Goal: Communication & Community: Participate in discussion

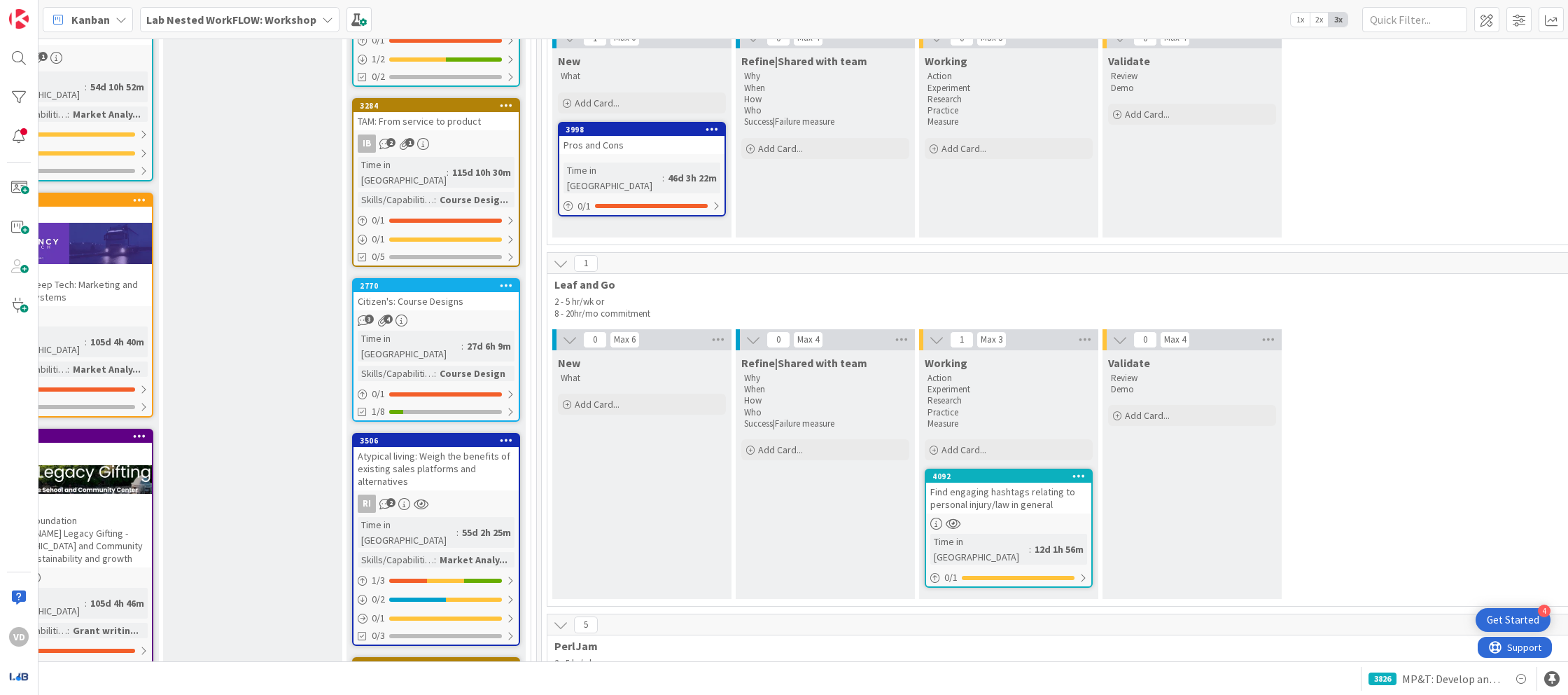
scroll to position [1105, 1438]
click at [1024, 482] on div "Find engaging hashtags relating to personal injury/law in general" at bounding box center [1009, 498] width 165 height 31
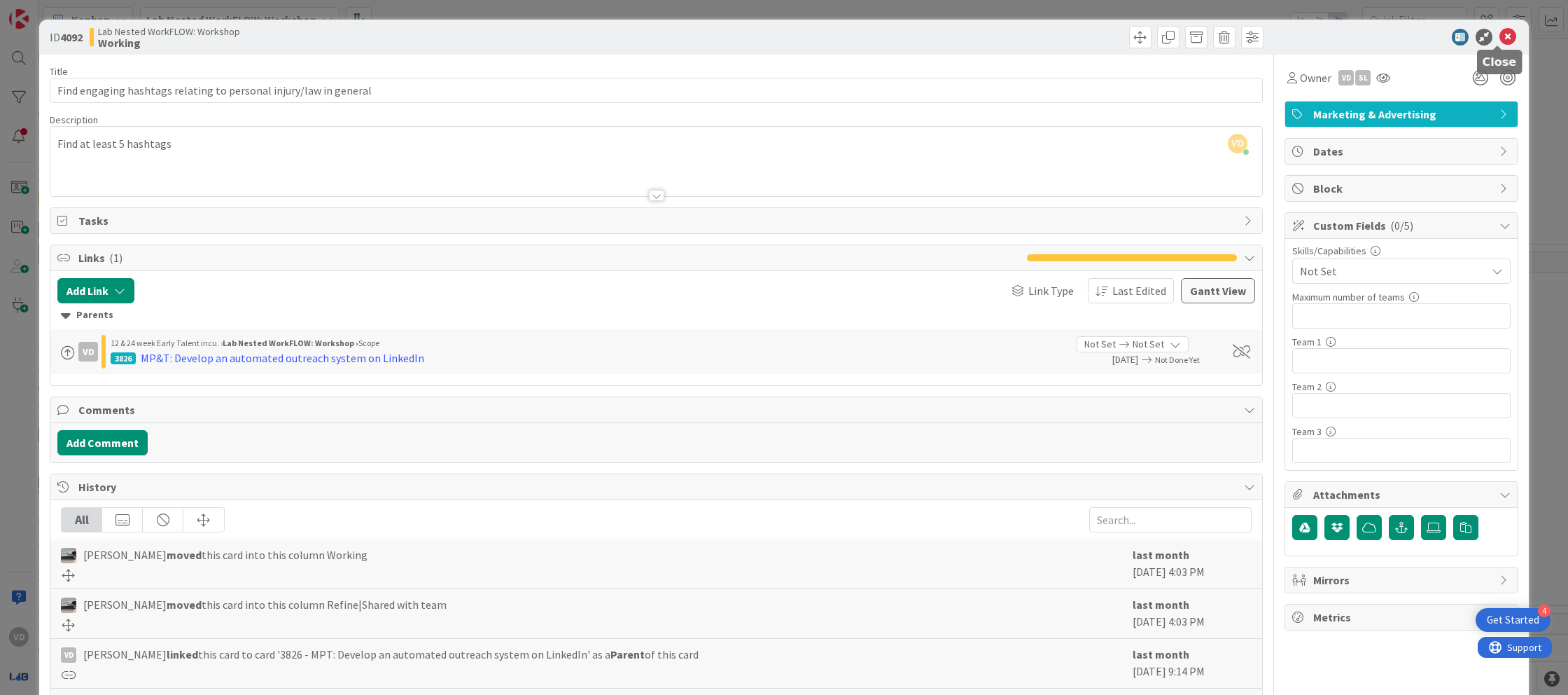
click at [1504, 39] on icon at bounding box center [1508, 37] width 17 height 17
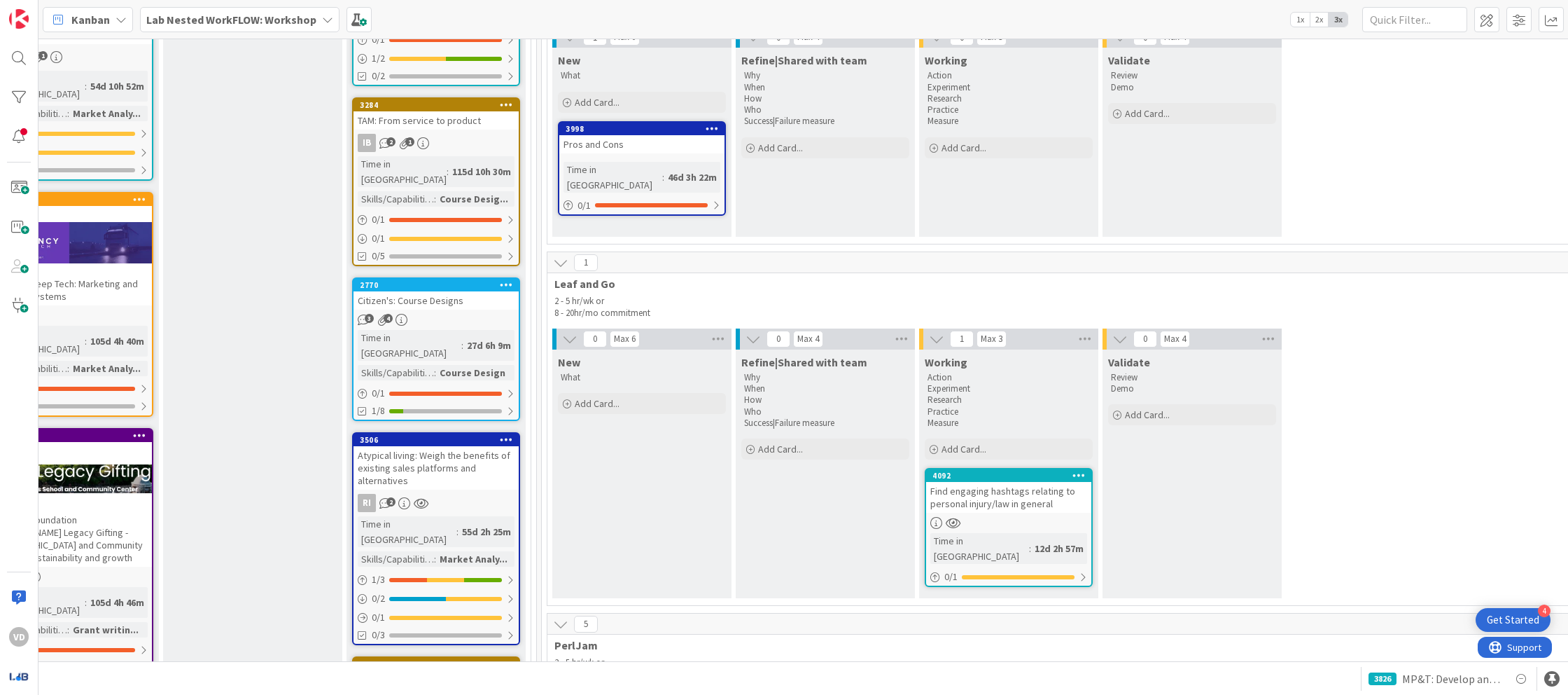
click at [1038, 482] on div "Find engaging hashtags relating to personal injury/law in general" at bounding box center [1009, 498] width 165 height 31
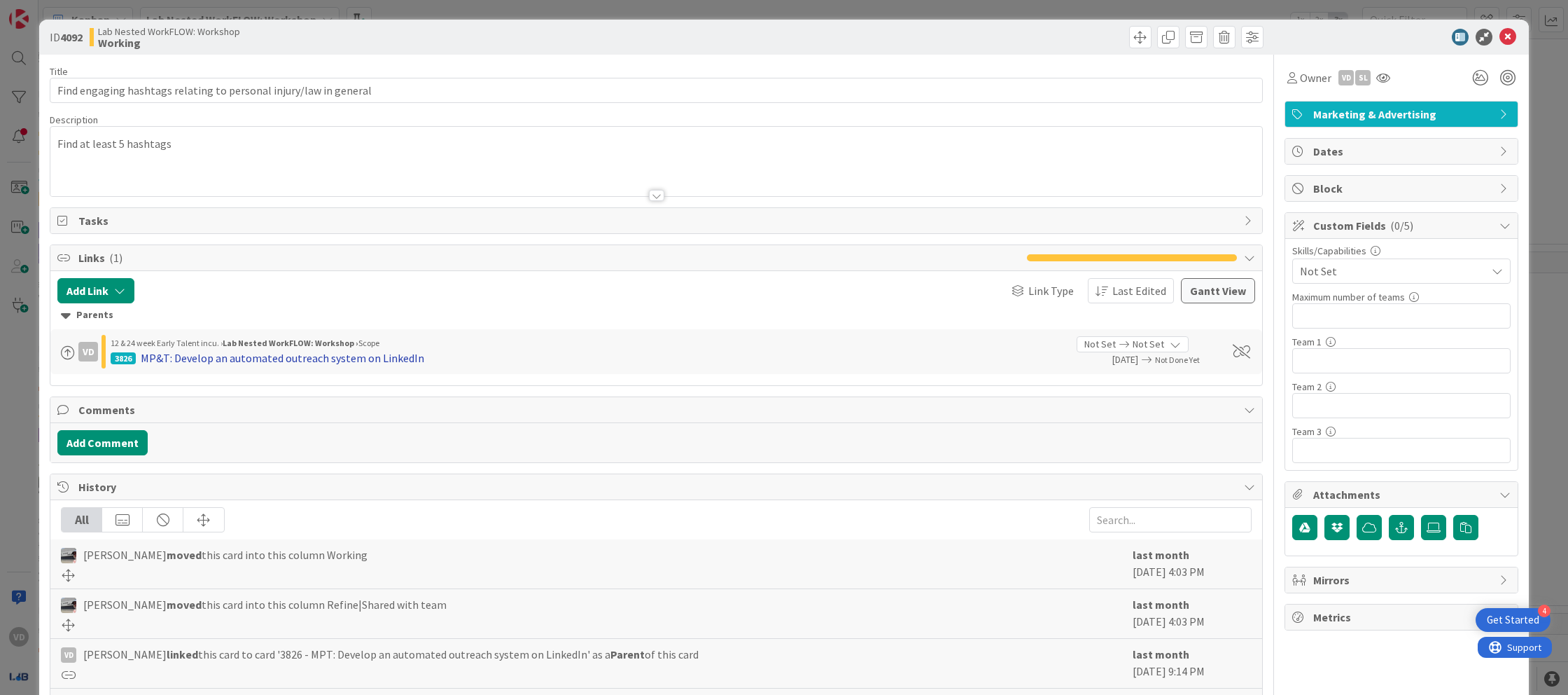
click at [221, 353] on div "MP&T: Develop an automated outreach system on LinkedIn" at bounding box center [282, 358] width 284 height 17
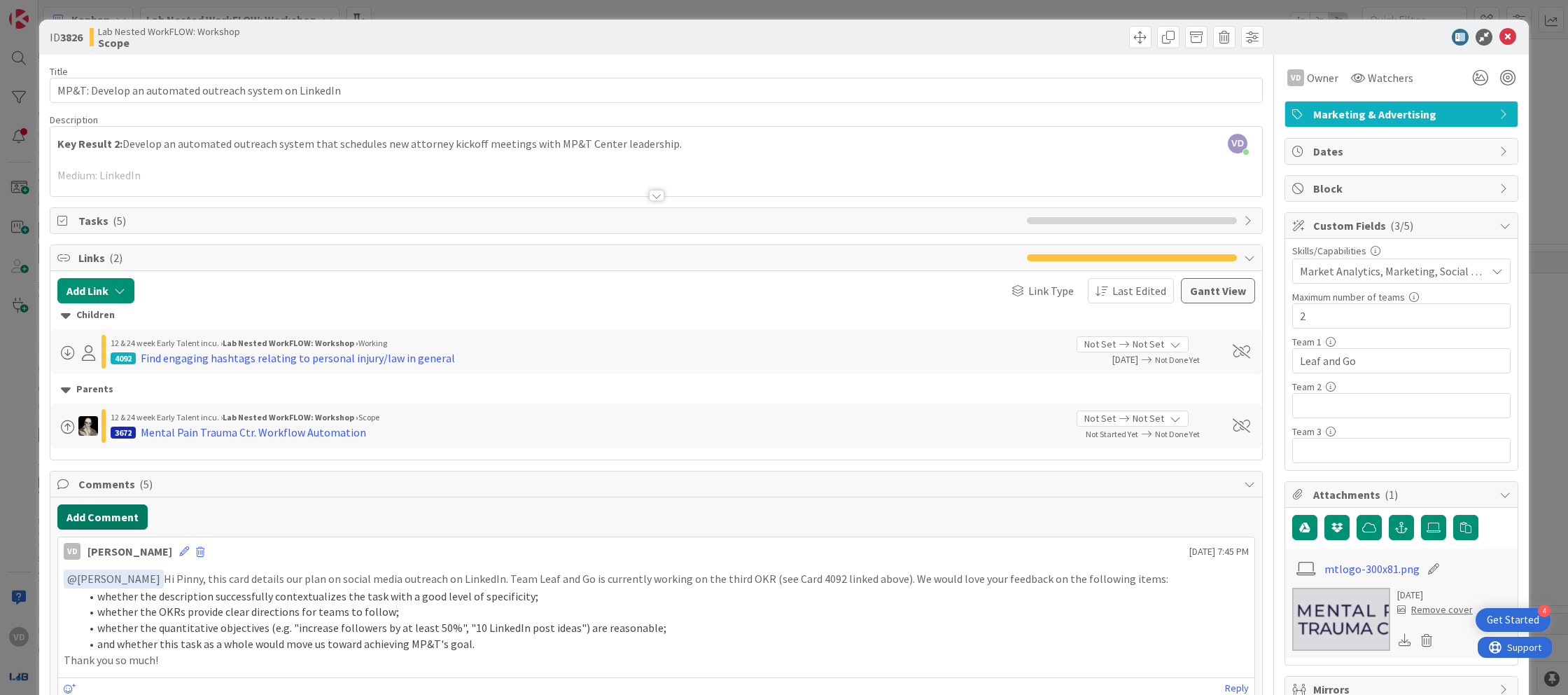
click at [128, 513] on button "Add Comment" at bounding box center [103, 516] width 90 height 25
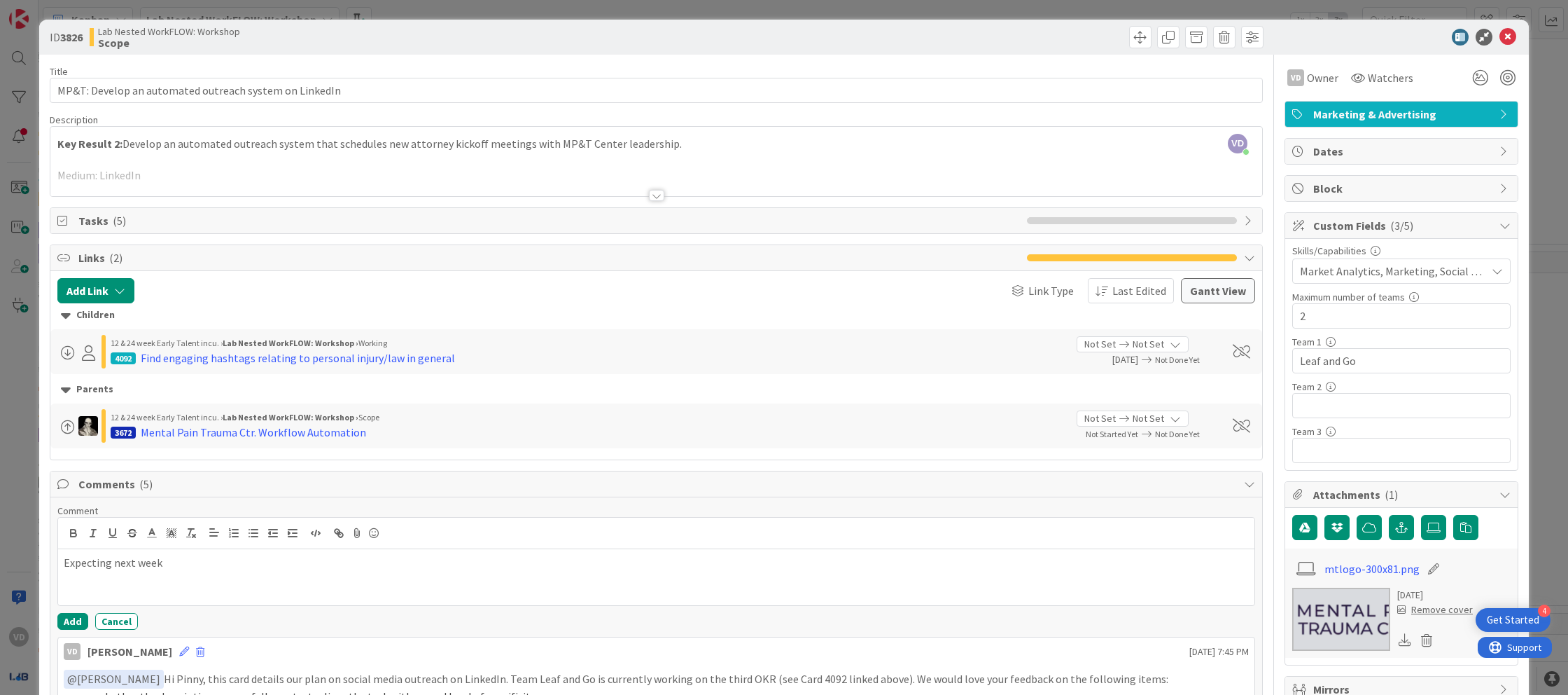
click at [125, 549] on div "Expecting next week" at bounding box center [656, 577] width 1196 height 56
click at [114, 572] on div "Expecting next week" at bounding box center [656, 577] width 1196 height 56
click at [114, 560] on p "Expecting next week" at bounding box center [656, 563] width 1185 height 17
click at [238, 566] on p "Expecting next week" at bounding box center [656, 563] width 1185 height 17
click at [111, 562] on p "Expecting next week" at bounding box center [656, 563] width 1185 height 17
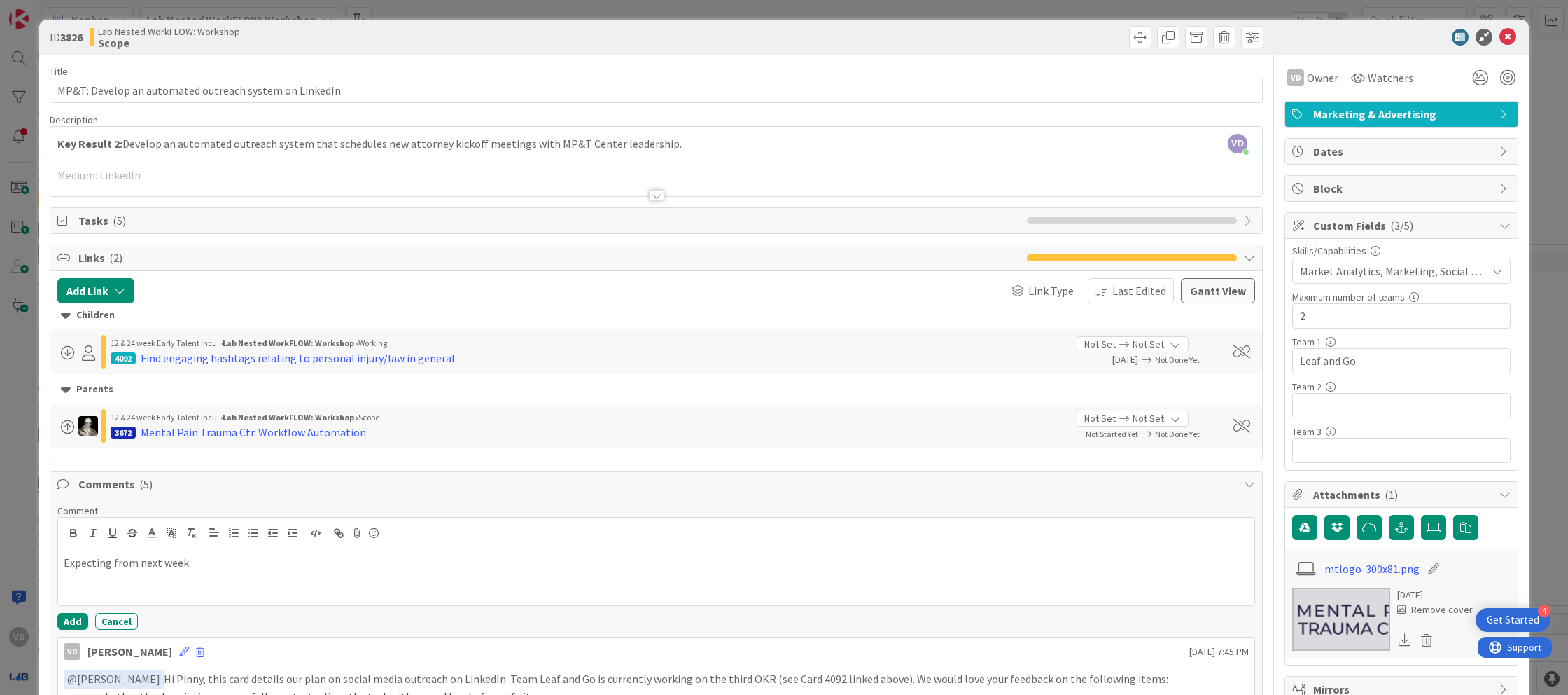
drag, startPoint x: 1355, startPoint y: 30, endPoint x: 1348, endPoint y: 35, distance: 8.6
click at [1348, 35] on div at bounding box center [1395, 37] width 248 height 17
drag, startPoint x: 138, startPoint y: 560, endPoint x: 222, endPoint y: 547, distance: 85.0
click at [138, 560] on p "Expecting from next week" at bounding box center [656, 563] width 1185 height 17
click at [141, 560] on p "Expecting from Leaf and Go next week" at bounding box center [656, 563] width 1185 height 17
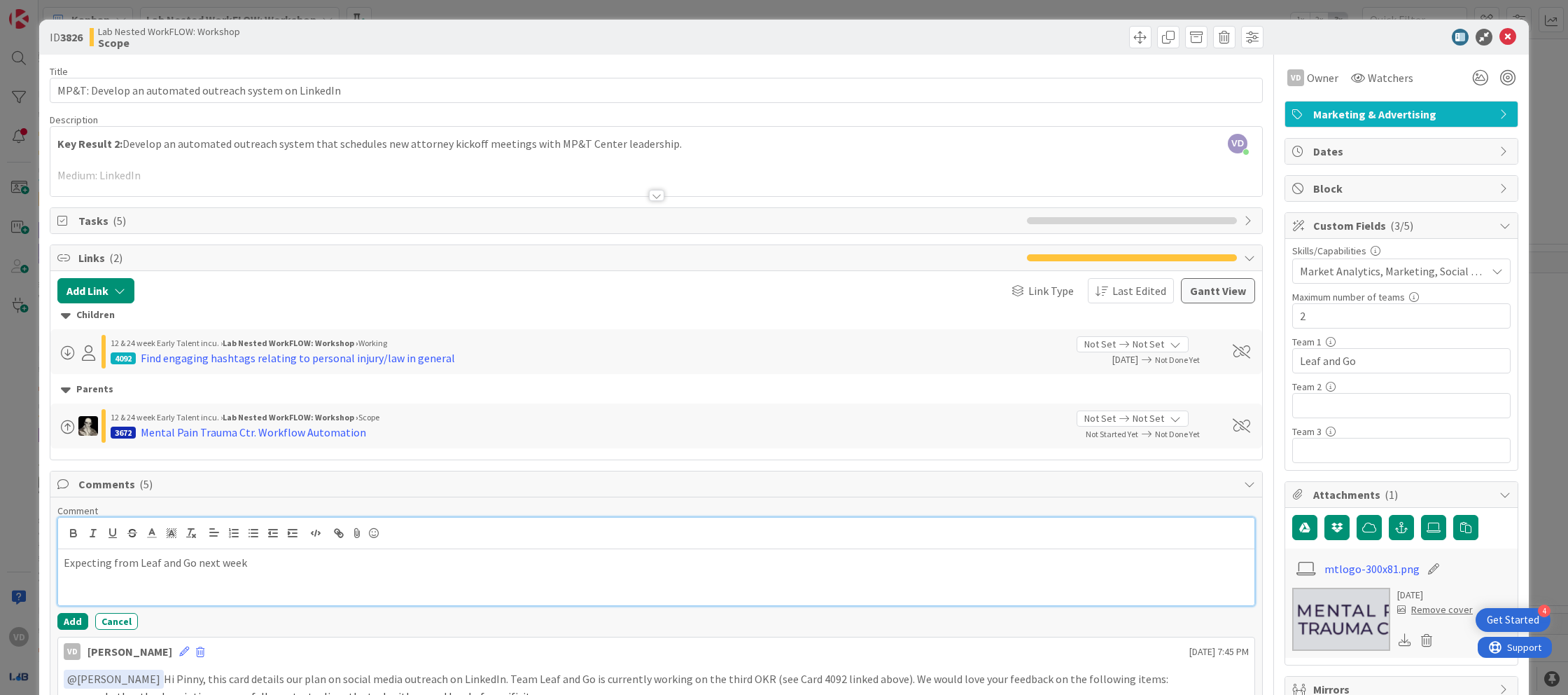
drag, startPoint x: 270, startPoint y: 572, endPoint x: 106, endPoint y: 563, distance: 164.2
click at [106, 563] on div "Expecting from Leaf and Go next week" at bounding box center [656, 577] width 1196 height 56
click at [106, 563] on p "Expecting from Leaf and Go next week" at bounding box center [656, 563] width 1185 height 17
click at [106, 564] on p "Expecting from Leaf and Go next week" at bounding box center [656, 563] width 1185 height 17
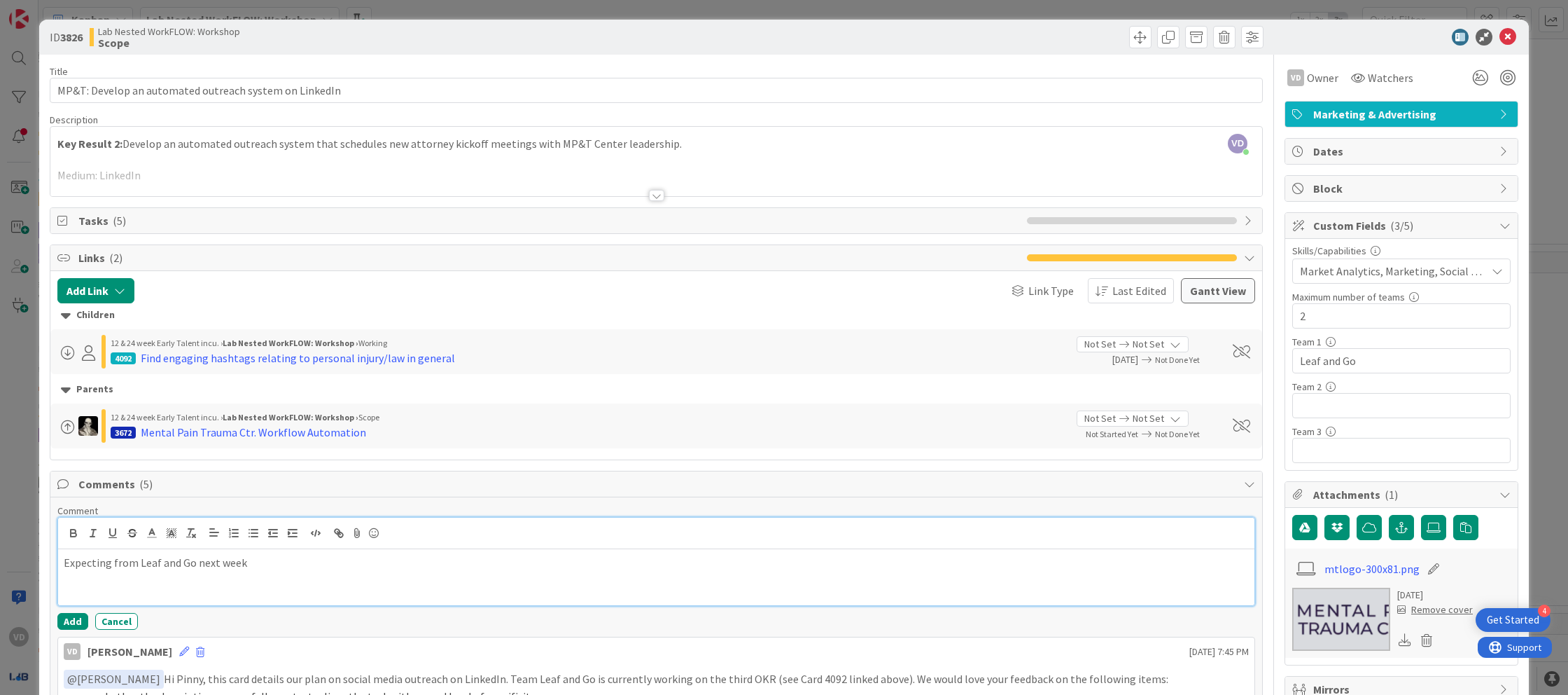
click at [233, 564] on p "Expecting from Leaf and Go next week" at bounding box center [656, 563] width 1185 height 17
click at [250, 566] on p "Expecting from Leaf and Go next week" at bounding box center [656, 563] width 1185 height 17
click at [1476, 39] on icon at bounding box center [1485, 37] width 17 height 17
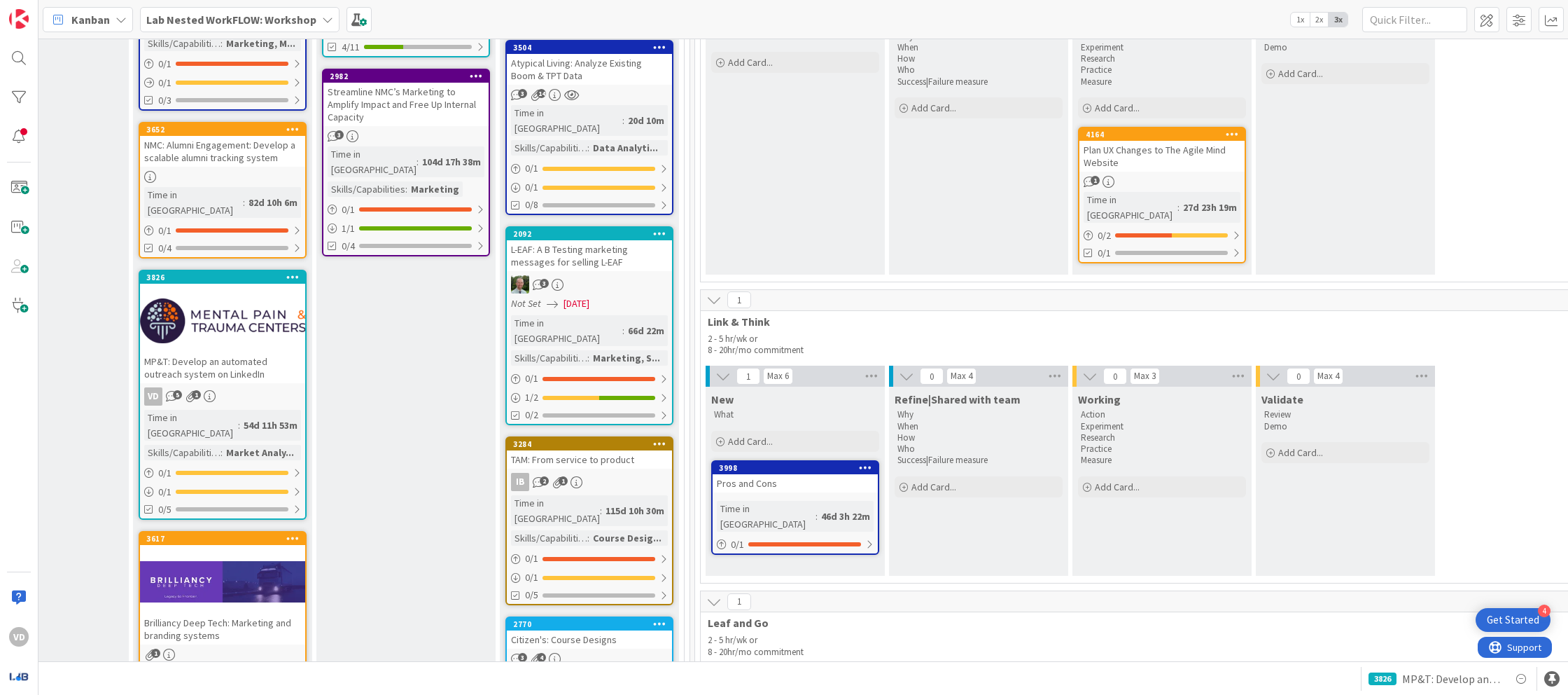
scroll to position [838, 1284]
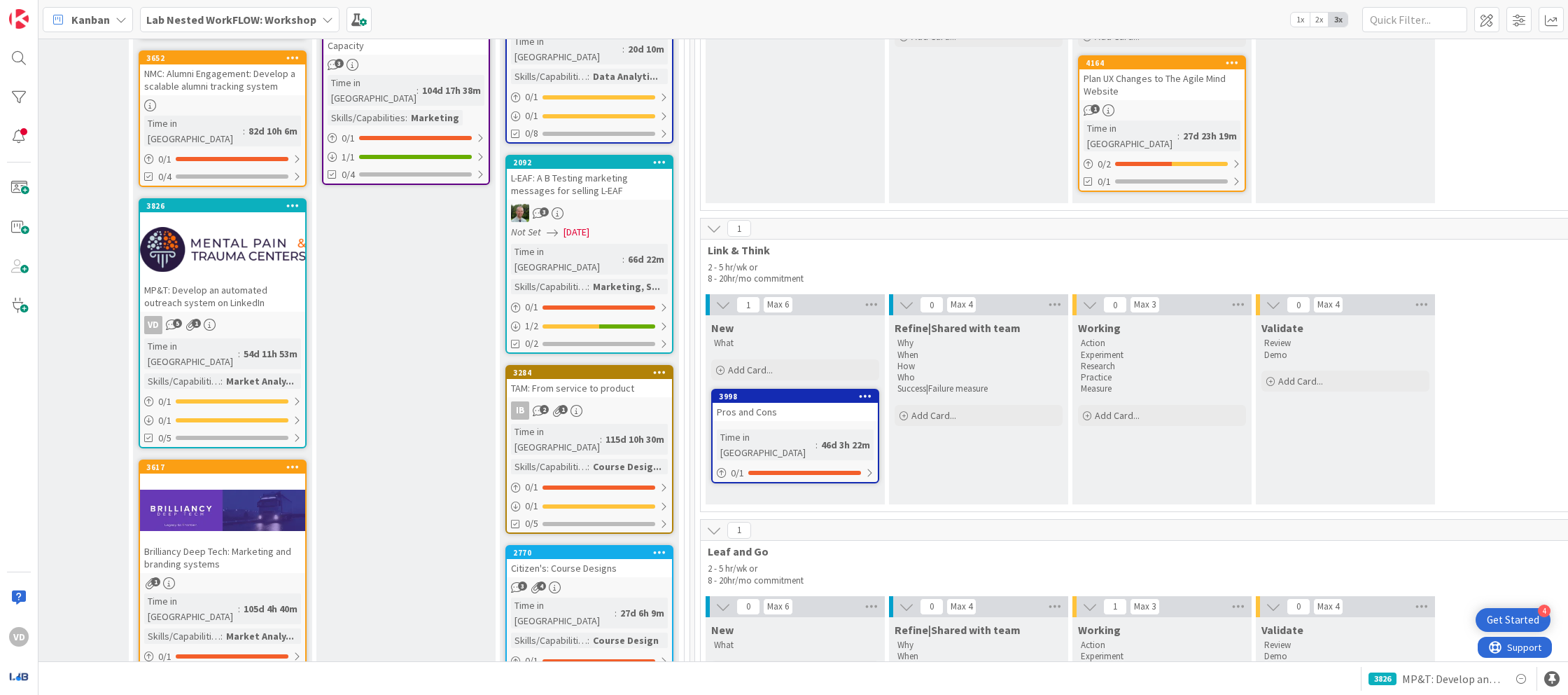
click at [800, 403] on div "Pros and Cons" at bounding box center [795, 412] width 165 height 18
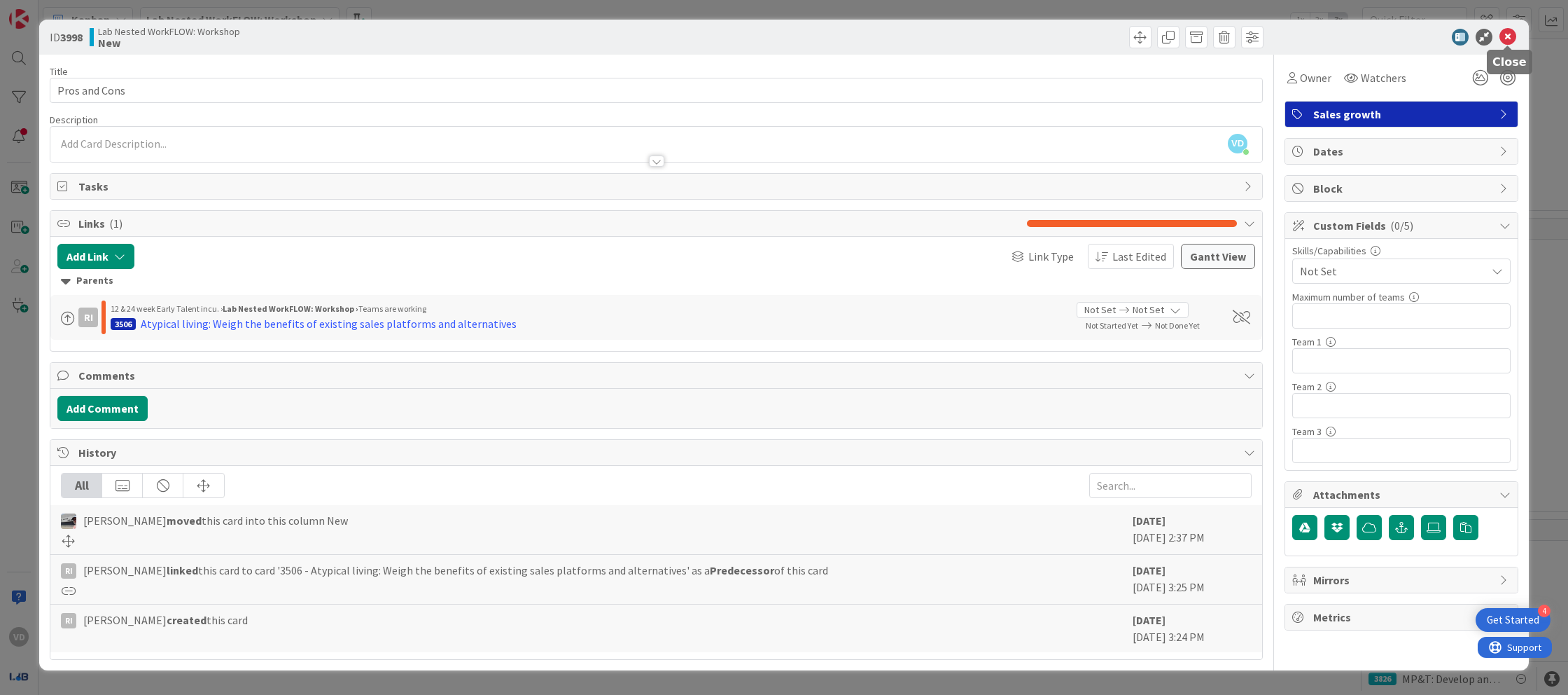
click at [1506, 39] on icon at bounding box center [1508, 37] width 17 height 17
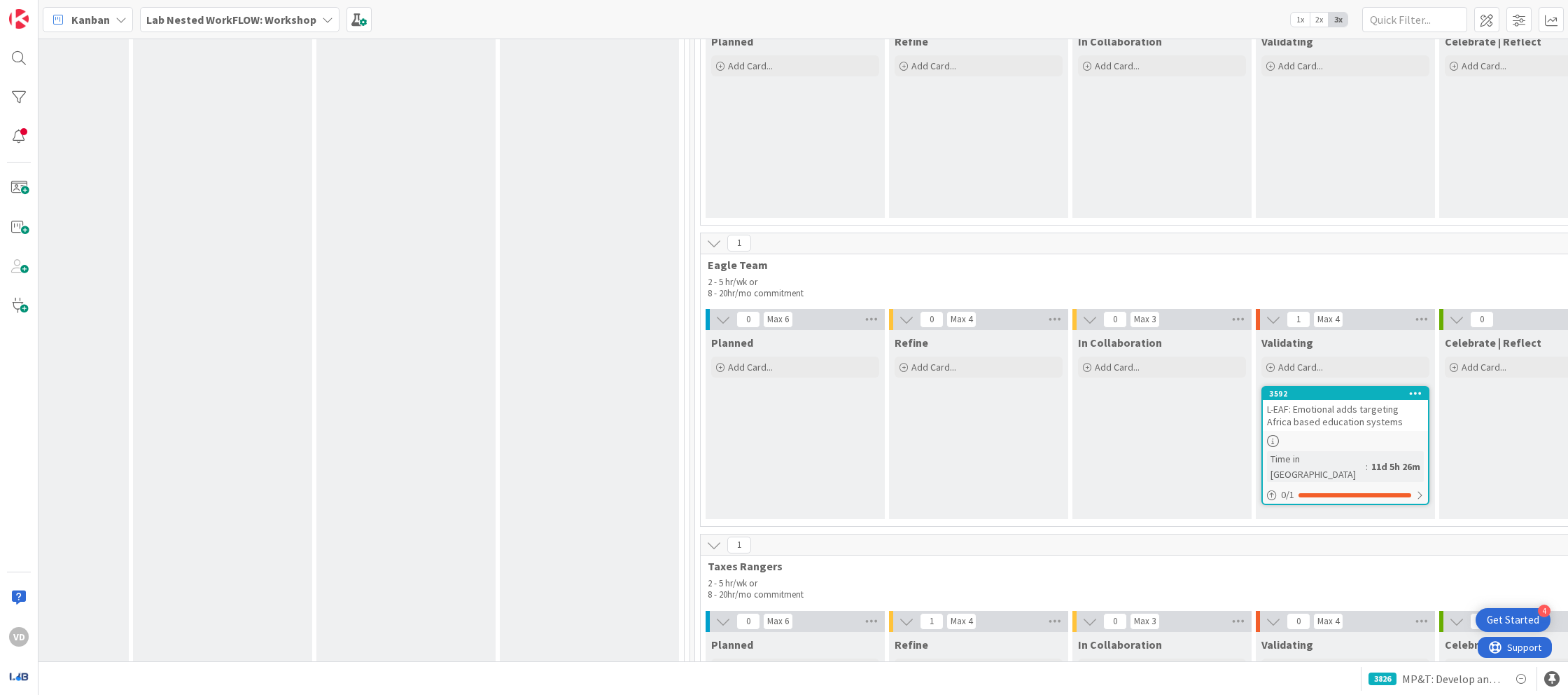
scroll to position [4716, 1284]
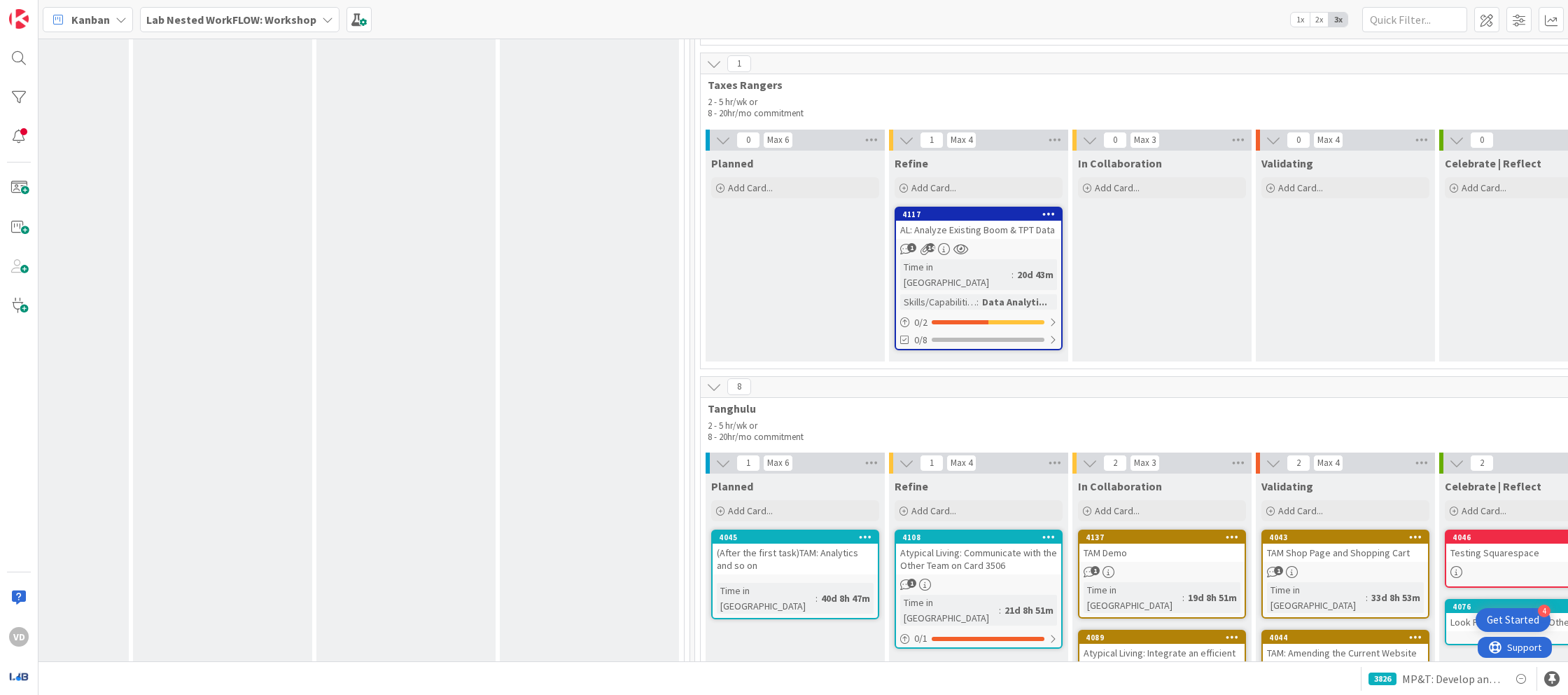
click at [1029, 544] on div "Atypical Living: Communicate with the Other Team on Card 3506" at bounding box center [979, 559] width 165 height 31
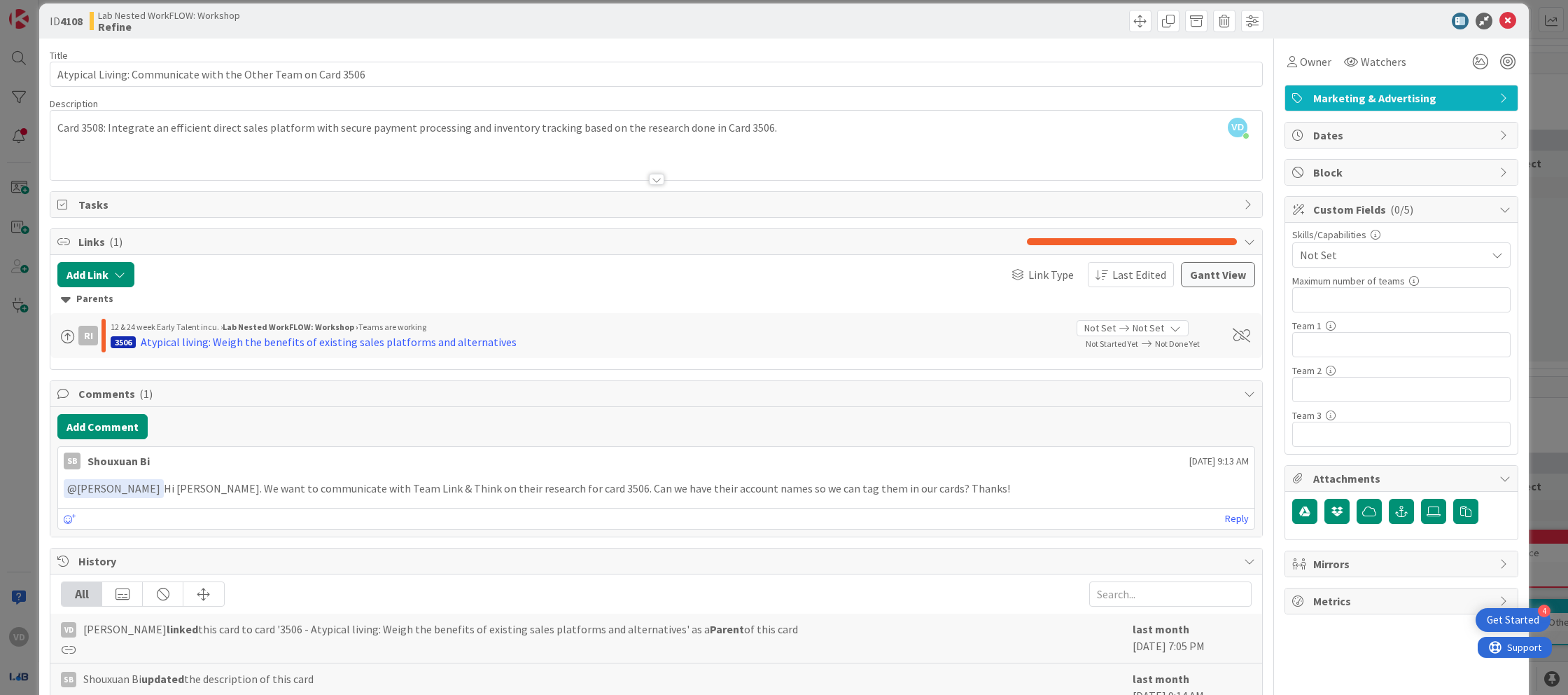
scroll to position [85, 0]
